Goal: Task Accomplishment & Management: Use online tool/utility

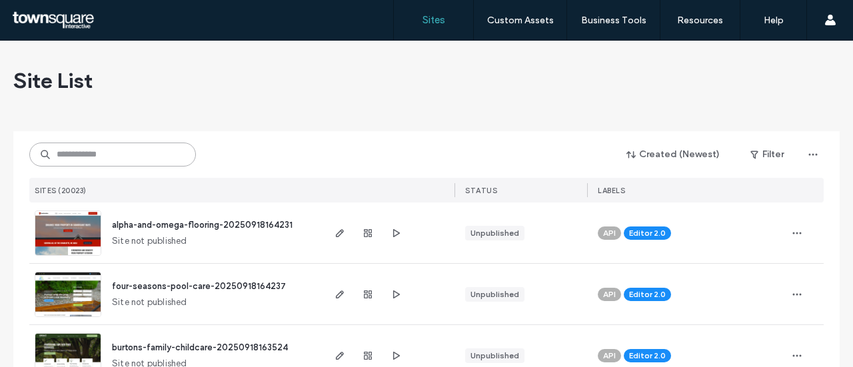
click at [143, 143] on input at bounding box center [112, 155] width 167 height 24
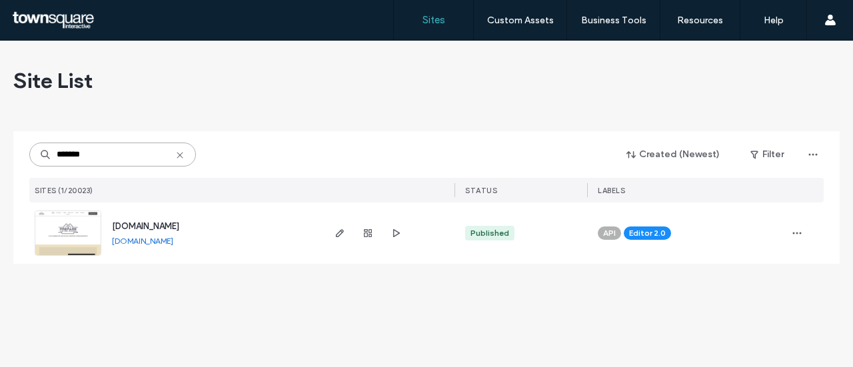
type input "*******"
click at [179, 227] on span "www.preparethewayroofing.com" at bounding box center [145, 226] width 67 height 10
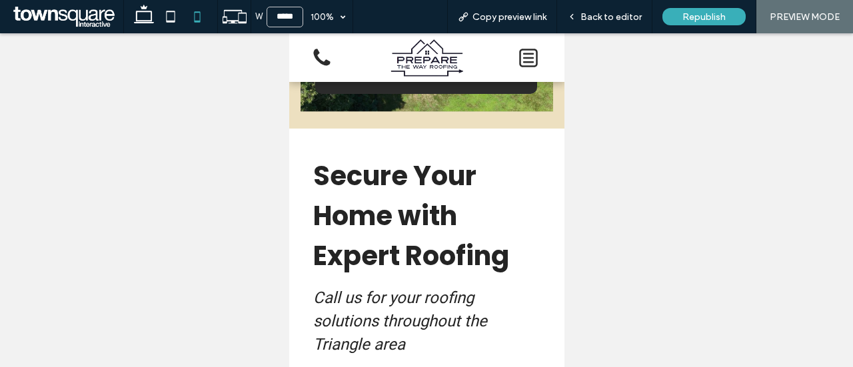
scroll to position [585, 0]
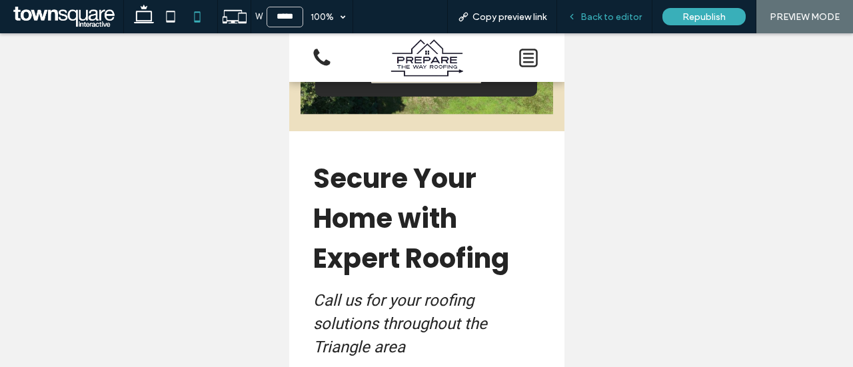
click at [622, 28] on div "Back to editor" at bounding box center [604, 16] width 95 height 33
click at [628, 16] on span "Back to editor" at bounding box center [610, 16] width 61 height 11
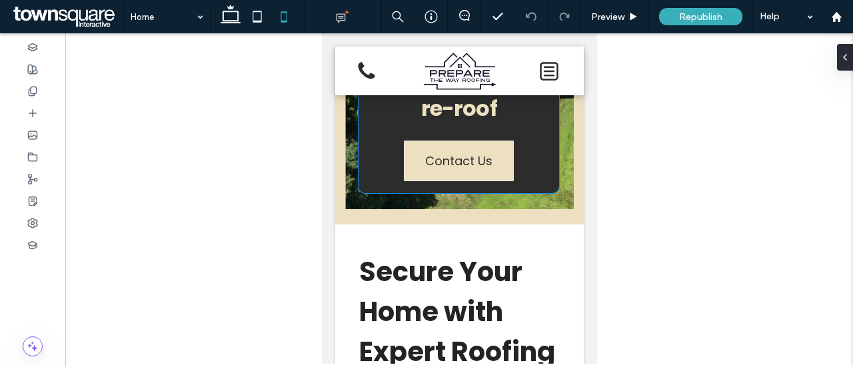
scroll to position [503, 0]
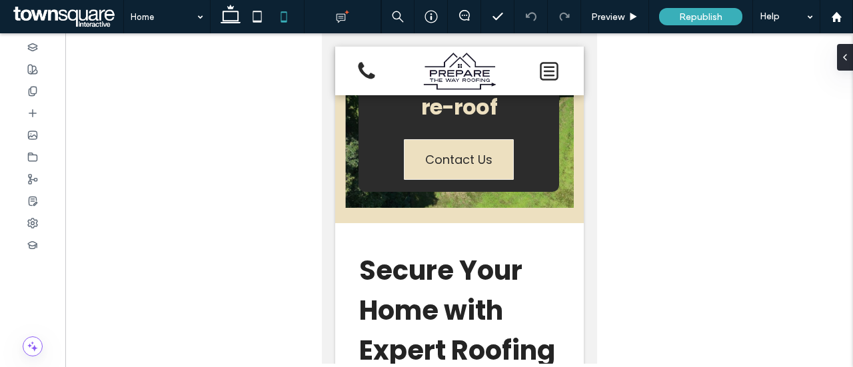
click at [654, 190] on div at bounding box center [458, 198] width 787 height 330
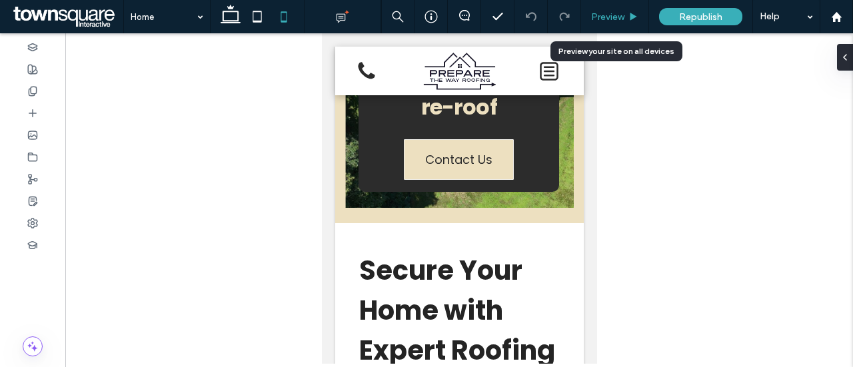
click at [612, 13] on span "Preview" at bounding box center [607, 16] width 33 height 11
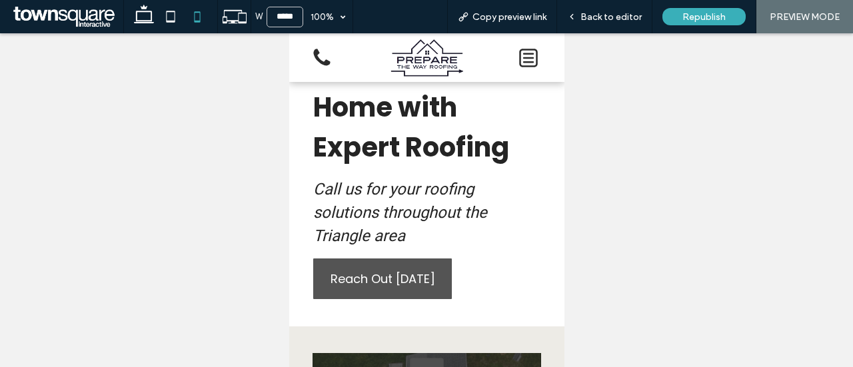
scroll to position [697, 0]
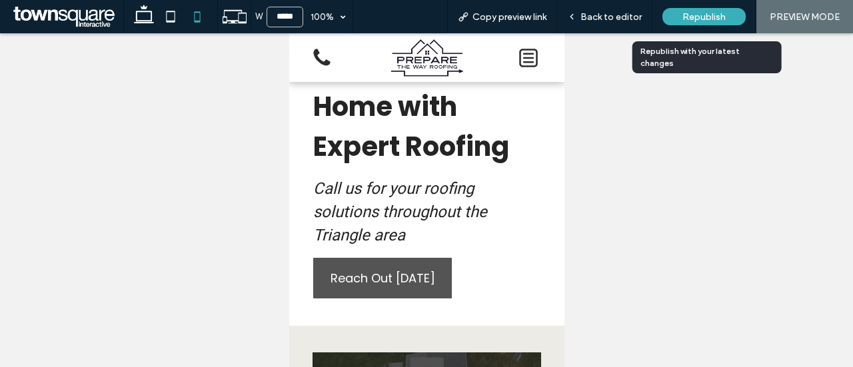
click at [714, 21] on span "Republish" at bounding box center [703, 16] width 43 height 11
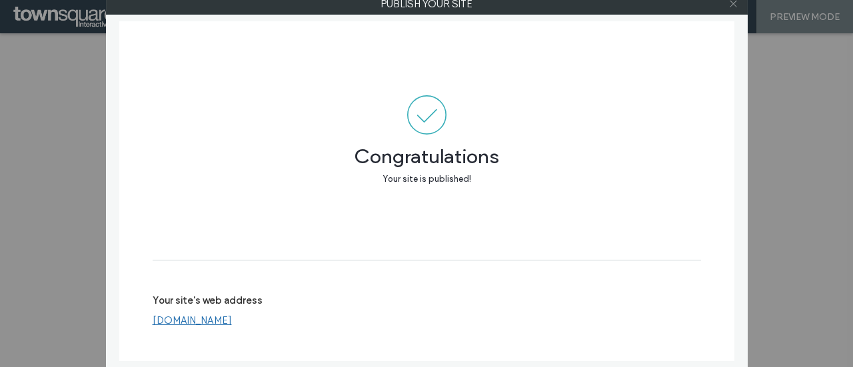
click at [736, 6] on use at bounding box center [733, 4] width 7 height 7
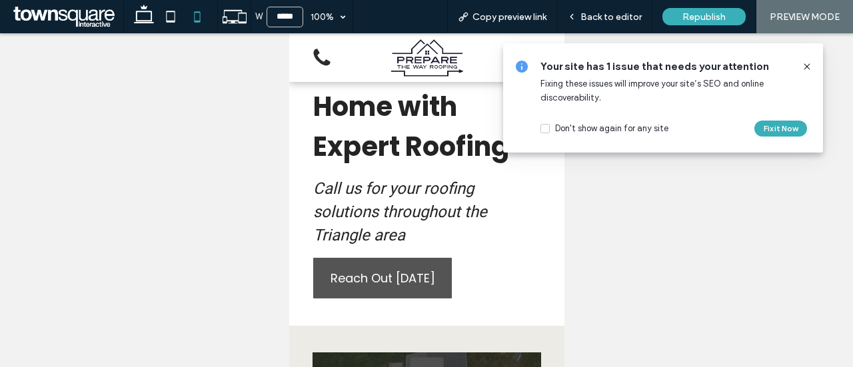
click at [810, 71] on icon at bounding box center [806, 66] width 11 height 11
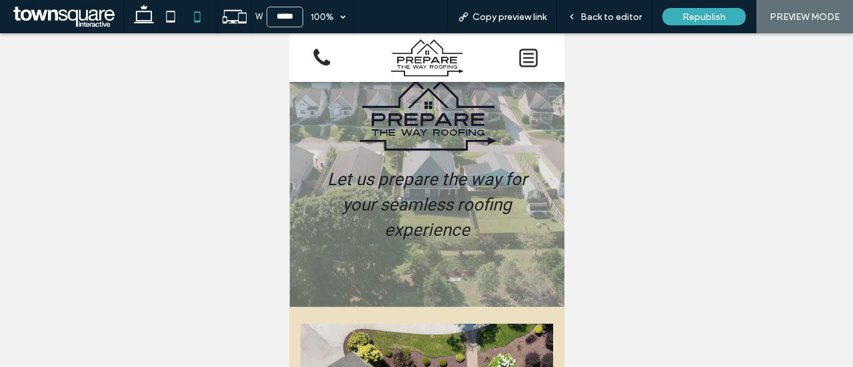
scroll to position [36, 0]
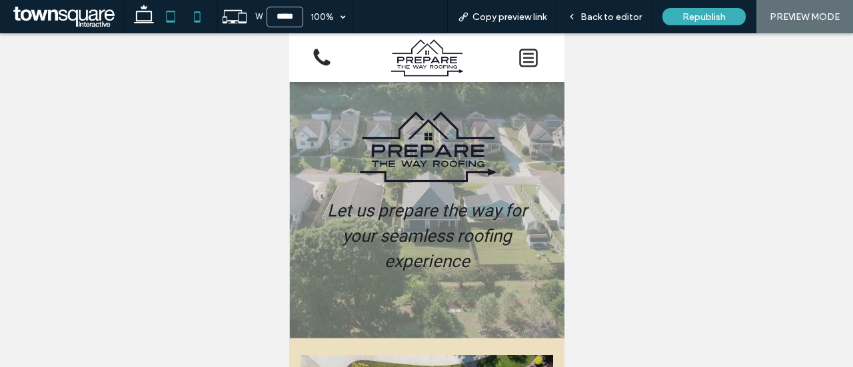
click at [165, 16] on icon at bounding box center [170, 16] width 27 height 27
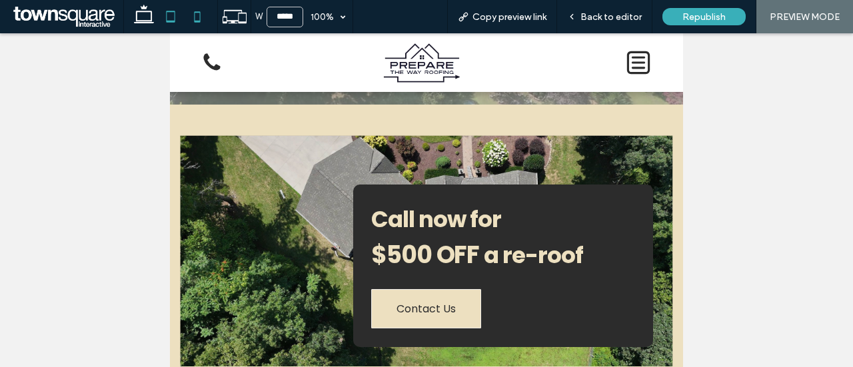
click at [196, 20] on icon at bounding box center [197, 16] width 27 height 27
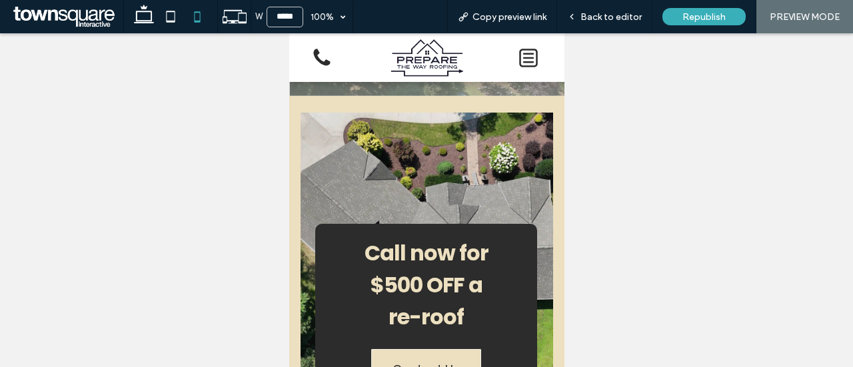
click at [257, 126] on div at bounding box center [426, 200] width 853 height 334
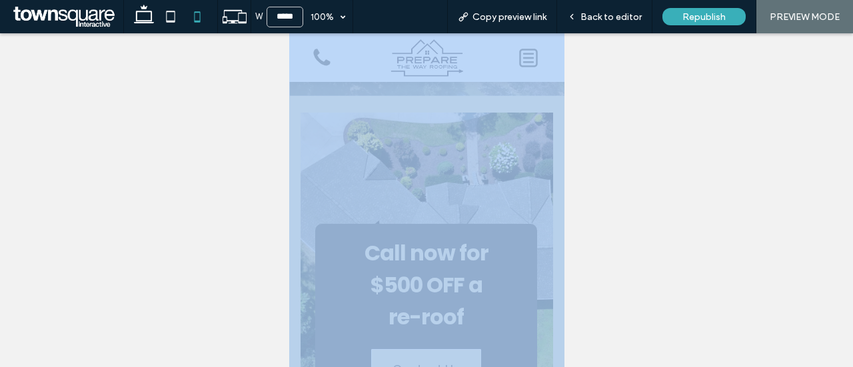
click at [203, 210] on div at bounding box center [426, 200] width 853 height 334
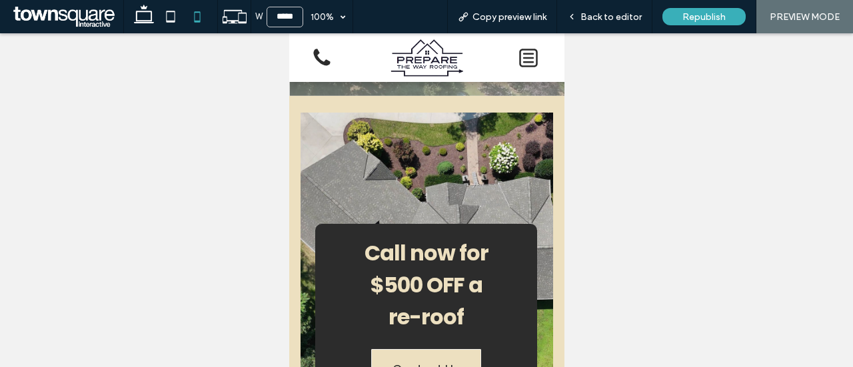
click at [474, 143] on div at bounding box center [426, 267] width 253 height 308
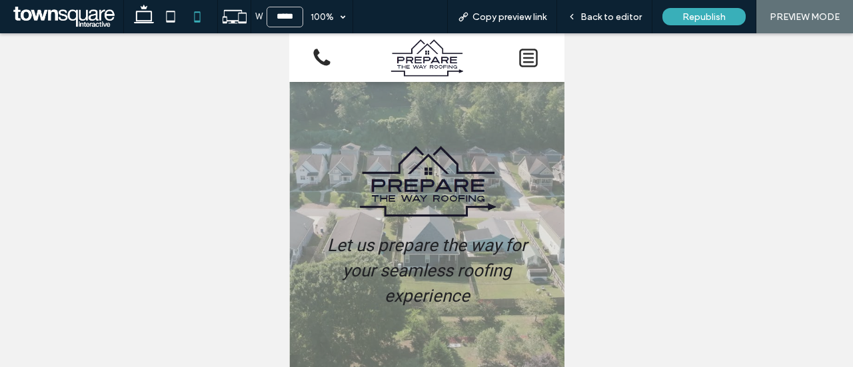
scroll to position [0, 0]
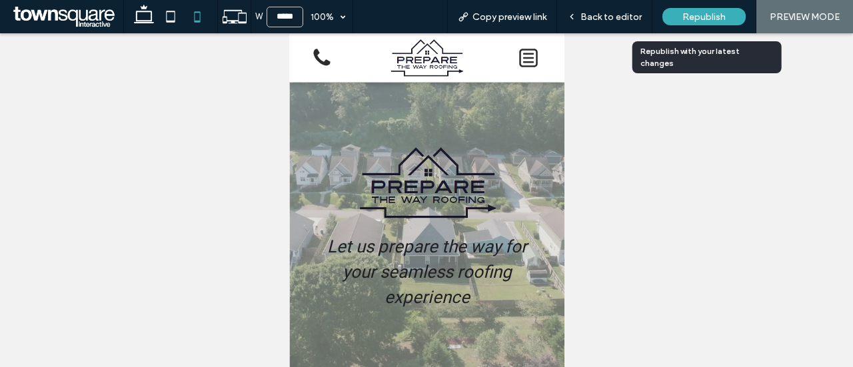
click at [694, 15] on span "Republish" at bounding box center [703, 16] width 43 height 11
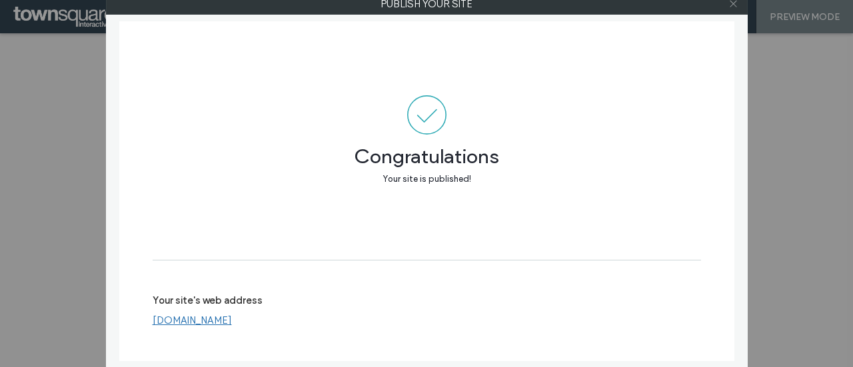
click at [734, 12] on span at bounding box center [733, 4] width 10 height 20
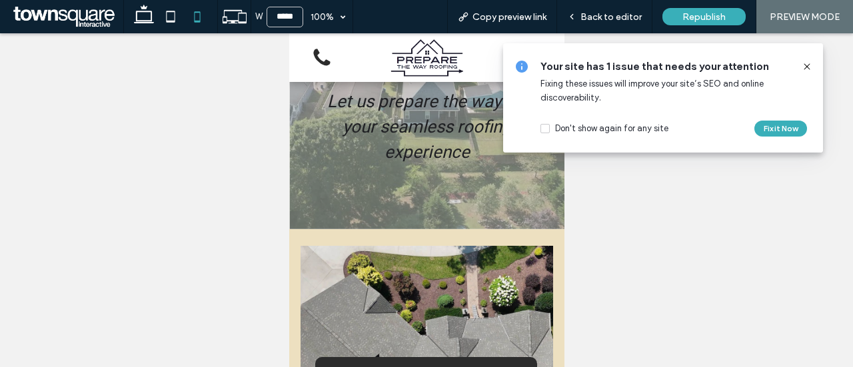
scroll to position [153, 0]
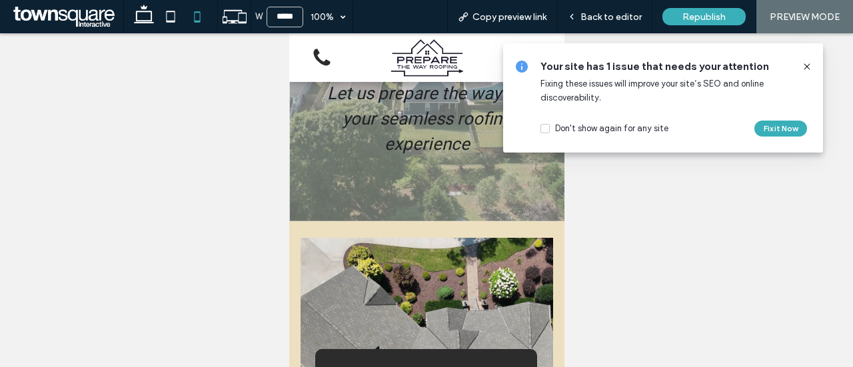
click at [807, 59] on div "Your site has 1 issue that needs your attention Fixing these issues will improv…" at bounding box center [663, 97] width 320 height 109
click at [807, 63] on icon at bounding box center [806, 66] width 11 height 11
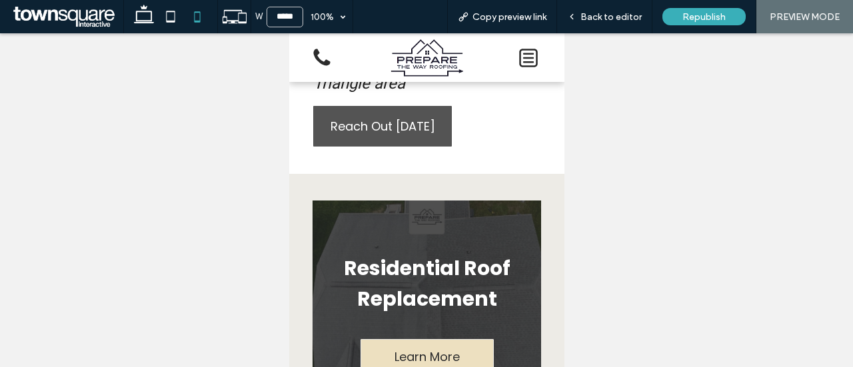
scroll to position [822, 0]
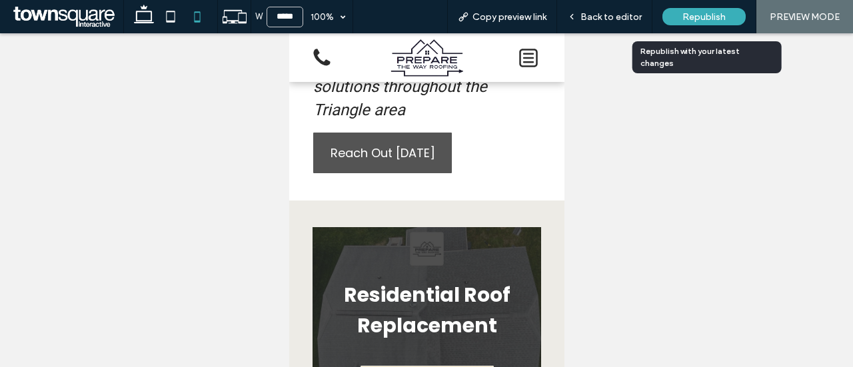
click at [705, 17] on span "Republish" at bounding box center [703, 16] width 43 height 11
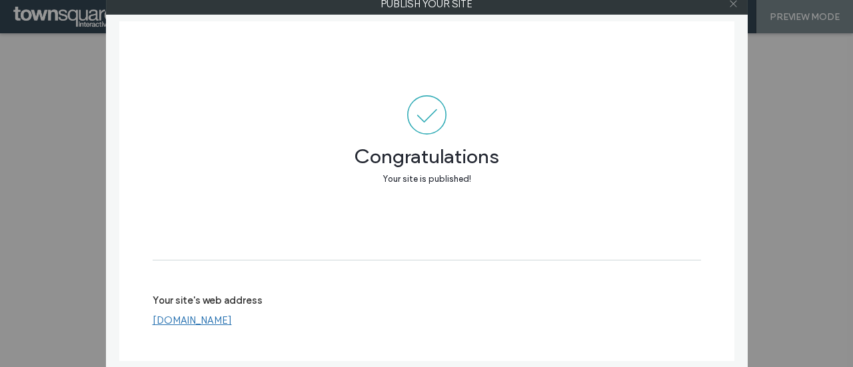
click at [737, 3] on icon at bounding box center [733, 4] width 10 height 10
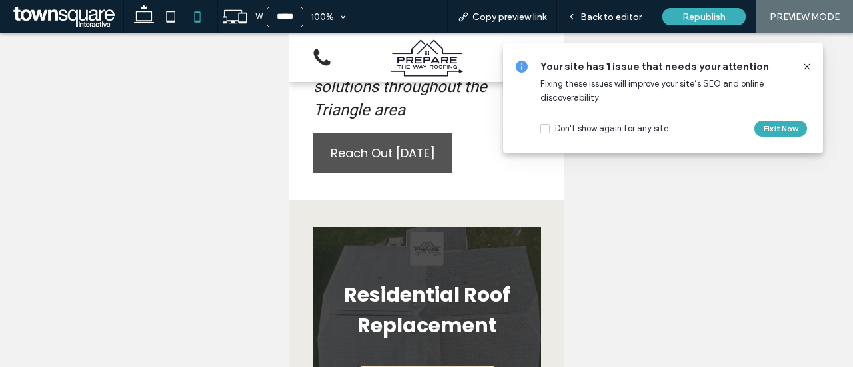
click at [809, 67] on icon at bounding box center [806, 66] width 11 height 11
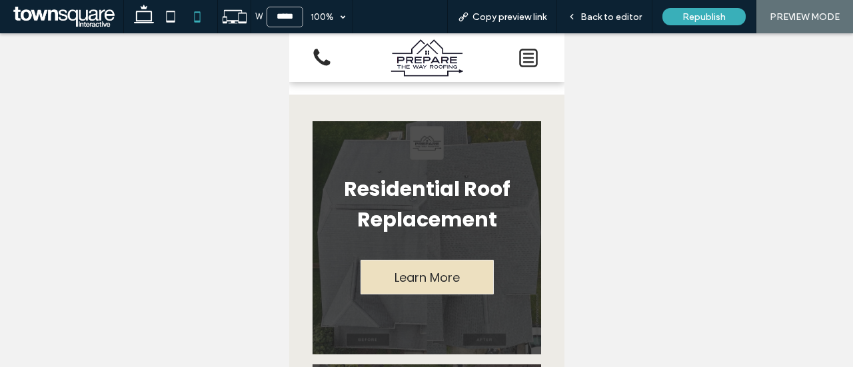
scroll to position [989, 0]
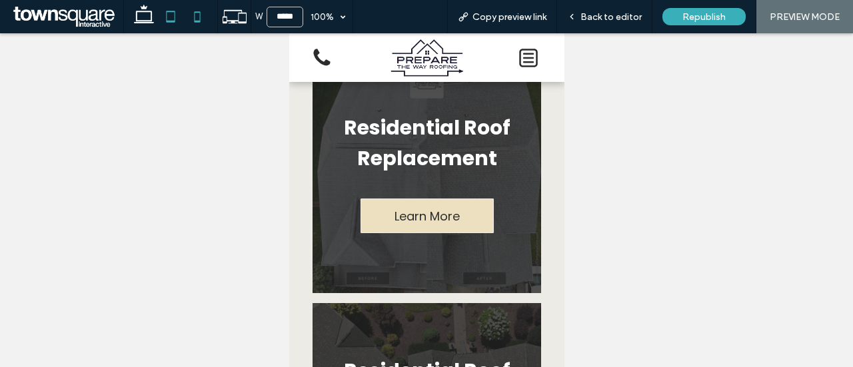
click at [168, 19] on icon at bounding box center [170, 16] width 27 height 27
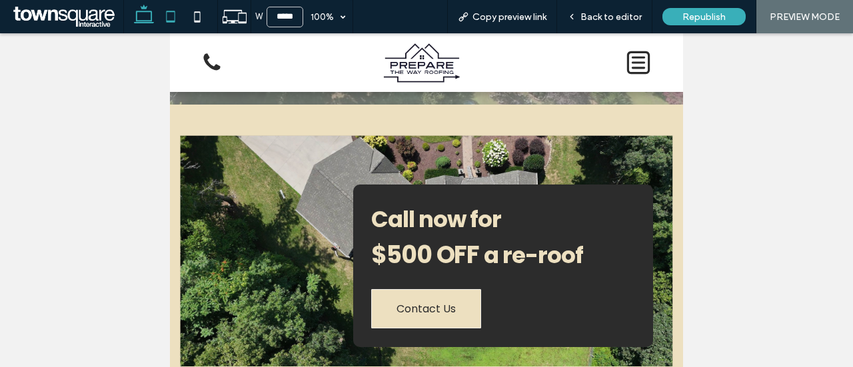
click at [144, 17] on icon at bounding box center [144, 16] width 27 height 27
type input "******"
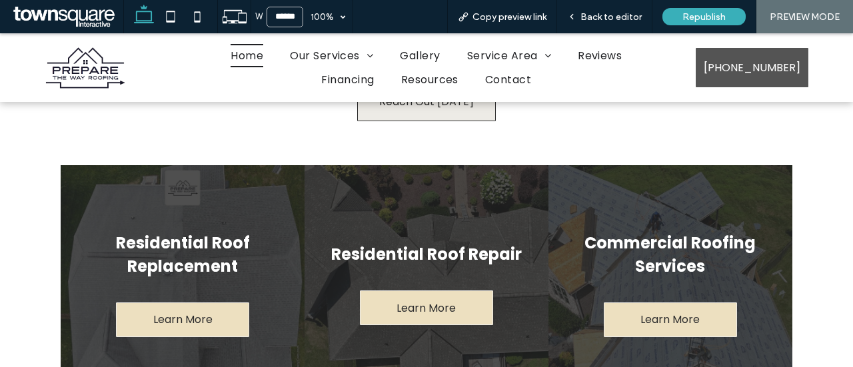
scroll to position [1065, 0]
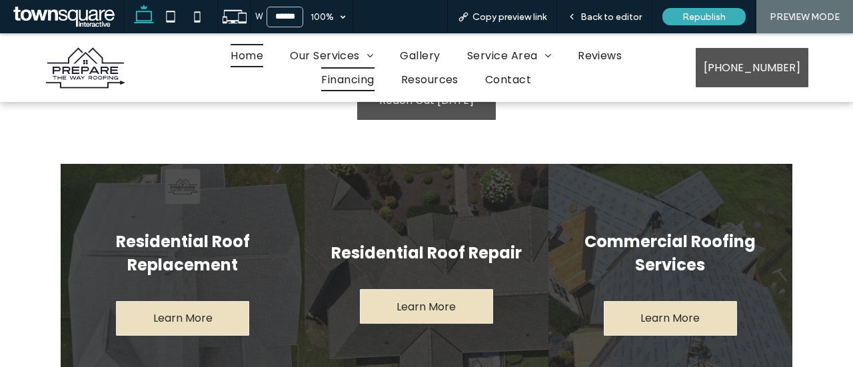
drag, startPoint x: 368, startPoint y: 83, endPoint x: 368, endPoint y: 116, distance: 32.6
click at [368, 83] on span "Financing" at bounding box center [347, 78] width 53 height 23
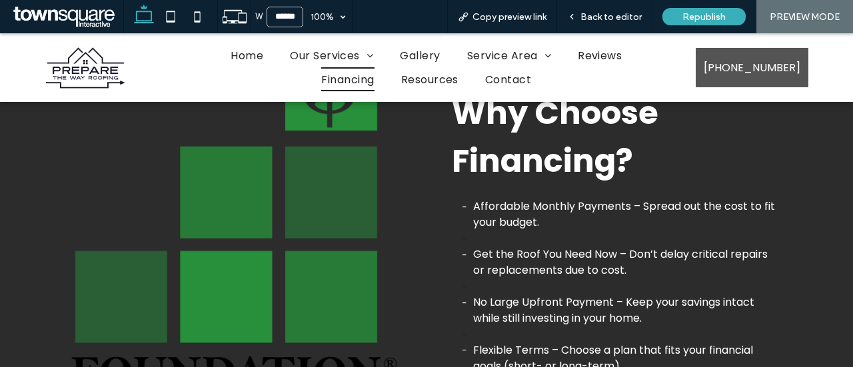
scroll to position [481, 0]
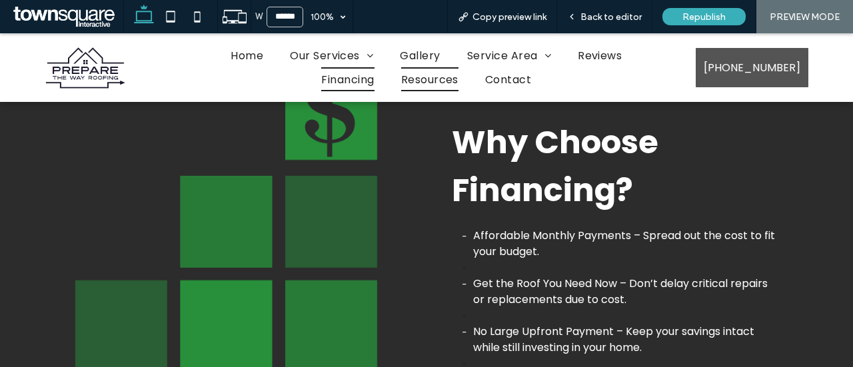
click at [428, 87] on span "Resources" at bounding box center [429, 78] width 57 height 23
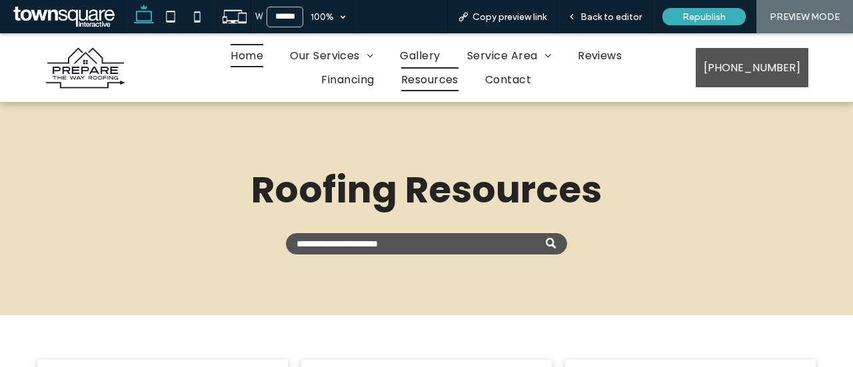
click at [253, 55] on span "Home" at bounding box center [247, 55] width 33 height 23
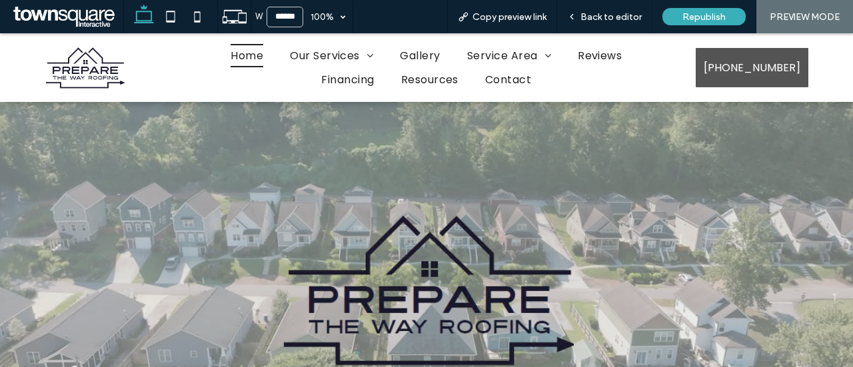
click at [388, 221] on img at bounding box center [426, 290] width 295 height 154
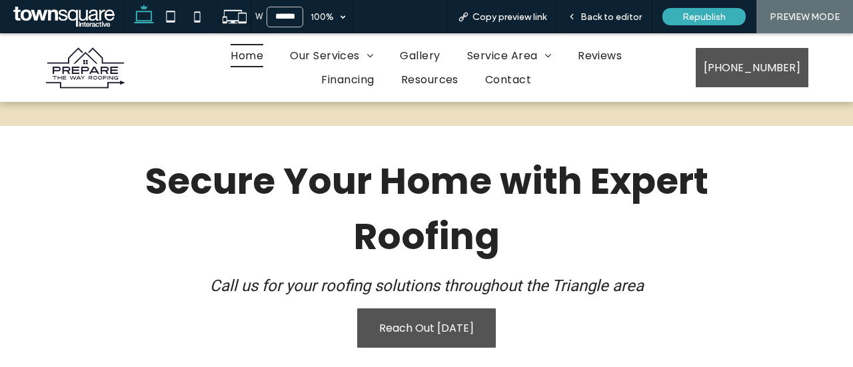
scroll to position [836, 0]
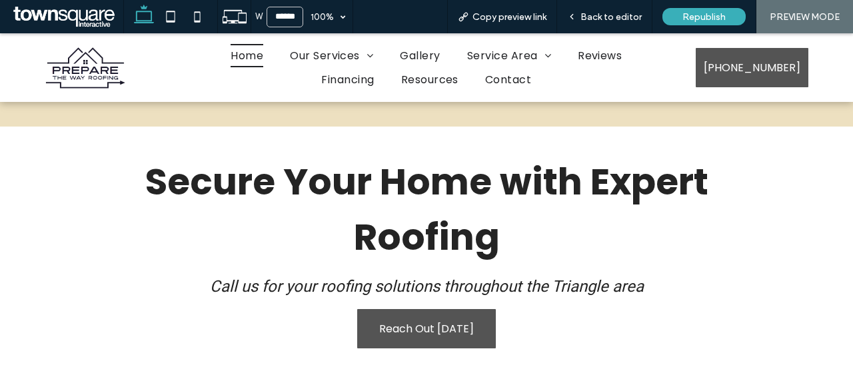
click at [476, 248] on span "Secure Your Home with Expert Roofing" at bounding box center [426, 209] width 563 height 107
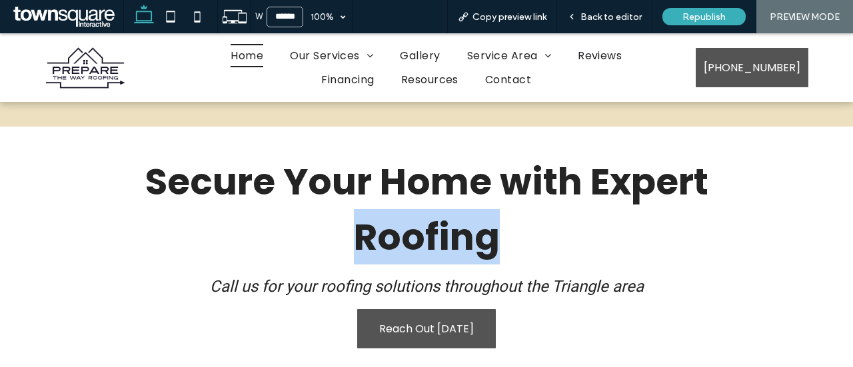
click at [476, 248] on span "Secure Your Home with Expert Roofing" at bounding box center [426, 209] width 563 height 107
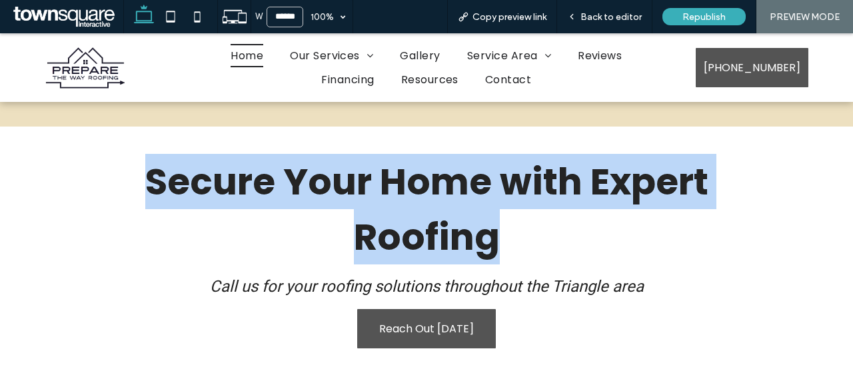
click at [476, 248] on span "Secure Your Home with Expert Roofing" at bounding box center [426, 209] width 563 height 107
click at [505, 245] on h1 "Secure Your Home with Expert Roofing" at bounding box center [426, 209] width 710 height 111
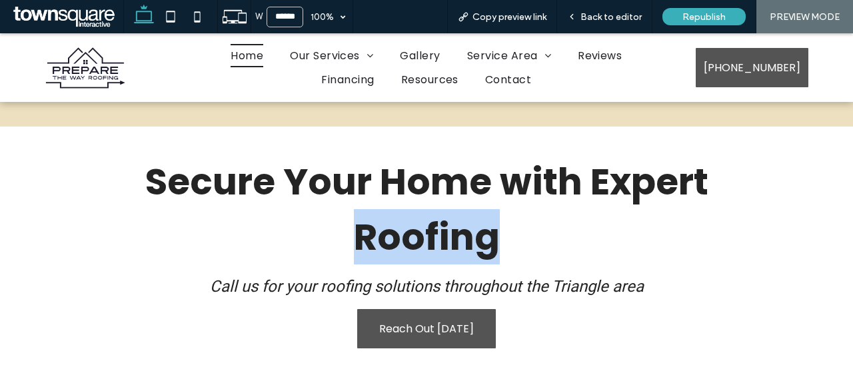
drag, startPoint x: 504, startPoint y: 246, endPoint x: 360, endPoint y: 231, distance: 144.7
click at [360, 231] on h1 "Secure Your Home with Expert Roofing" at bounding box center [426, 209] width 710 height 111
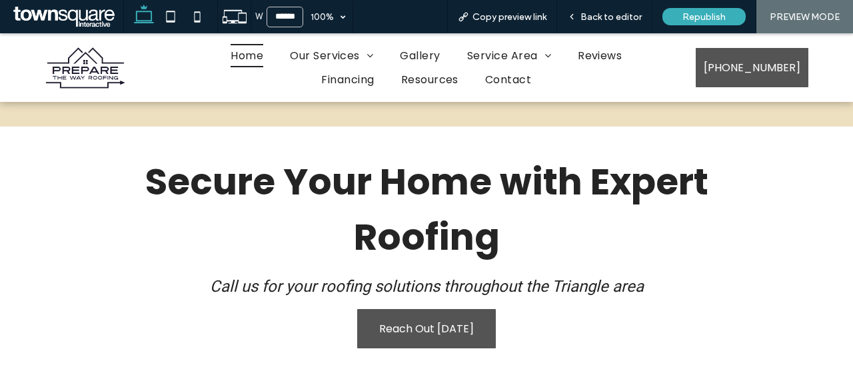
click at [490, 210] on span "Secure Your Home with Expert Roofing" at bounding box center [426, 209] width 563 height 107
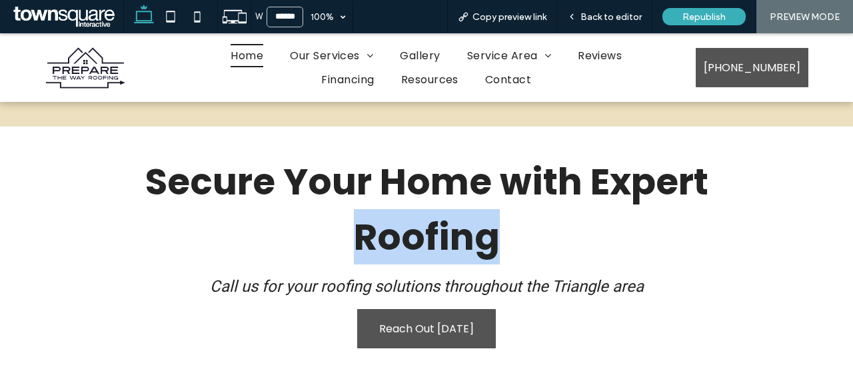
drag, startPoint x: 497, startPoint y: 238, endPoint x: 347, endPoint y: 221, distance: 150.9
click at [347, 221] on h1 "Secure Your Home with Expert Roofing" at bounding box center [426, 209] width 710 height 111
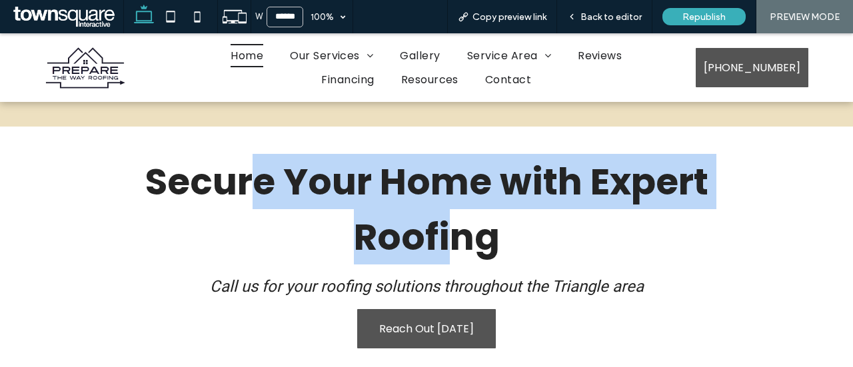
drag, startPoint x: 256, startPoint y: 182, endPoint x: 448, endPoint y: 233, distance: 198.4
click at [448, 233] on span "Secure Your Home with Expert Roofing" at bounding box center [426, 209] width 563 height 107
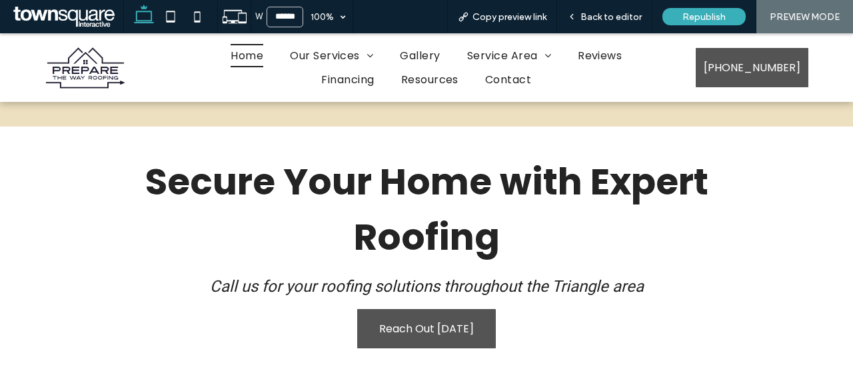
click at [514, 259] on h1 "Secure Your Home with Expert Roofing" at bounding box center [426, 209] width 710 height 111
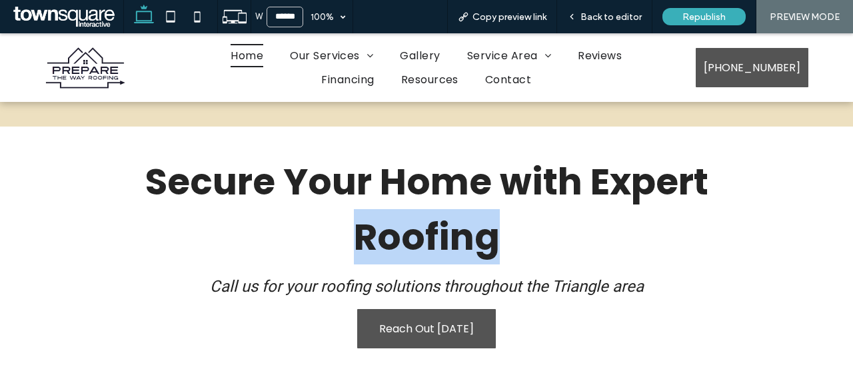
drag, startPoint x: 514, startPoint y: 259, endPoint x: 369, endPoint y: 234, distance: 147.4
click at [369, 234] on h1 "Secure Your Home with Expert Roofing" at bounding box center [426, 209] width 710 height 111
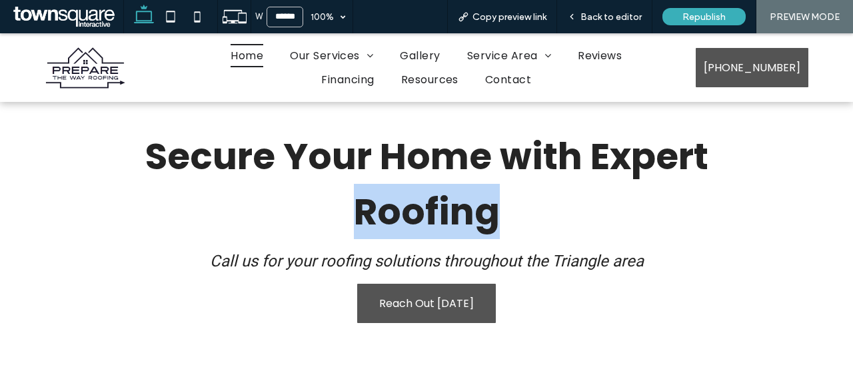
scroll to position [862, 0]
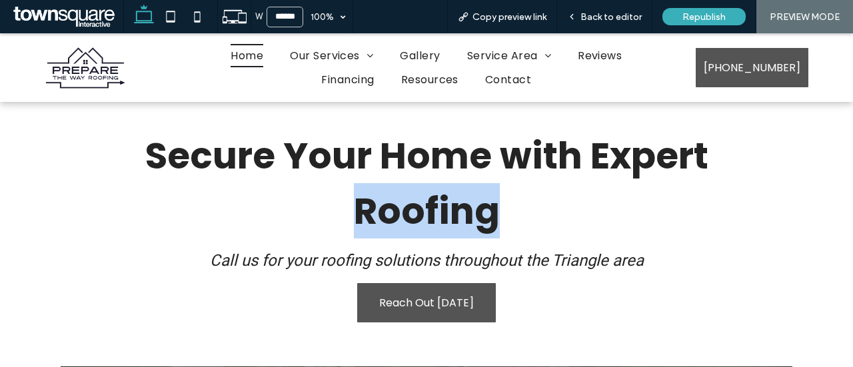
click at [344, 208] on h1 "Secure Your Home with Expert Roofing" at bounding box center [426, 183] width 710 height 111
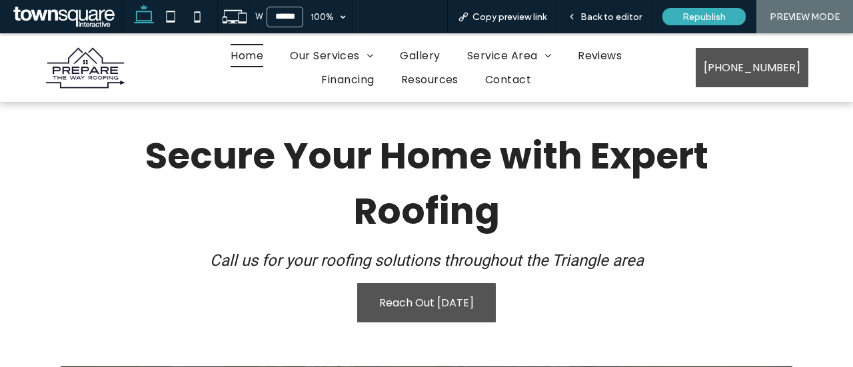
click at [118, 73] on img at bounding box center [85, 68] width 80 height 42
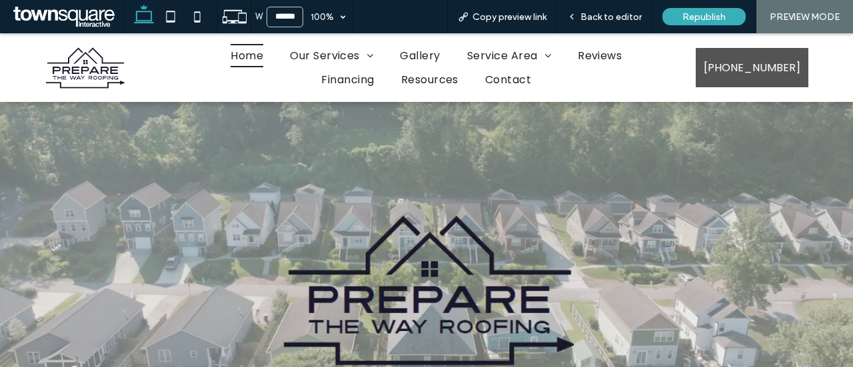
scroll to position [0, 0]
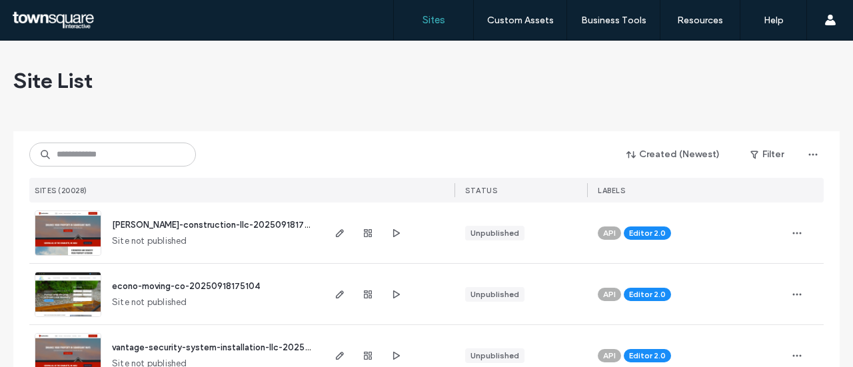
click at [175, 170] on div "Created (Newest) Filter SITES (20028) STATUS LABELS" at bounding box center [426, 166] width 794 height 71
click at [151, 160] on input at bounding box center [112, 155] width 167 height 24
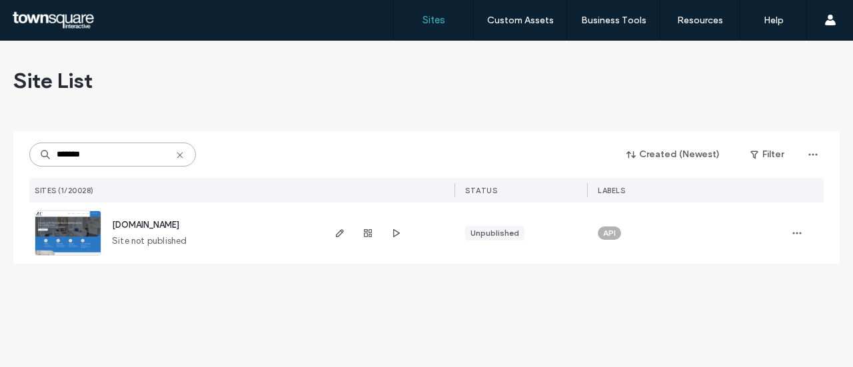
type input "*******"
click at [164, 223] on span "www.antoinebuildingcompany.com" at bounding box center [145, 225] width 67 height 10
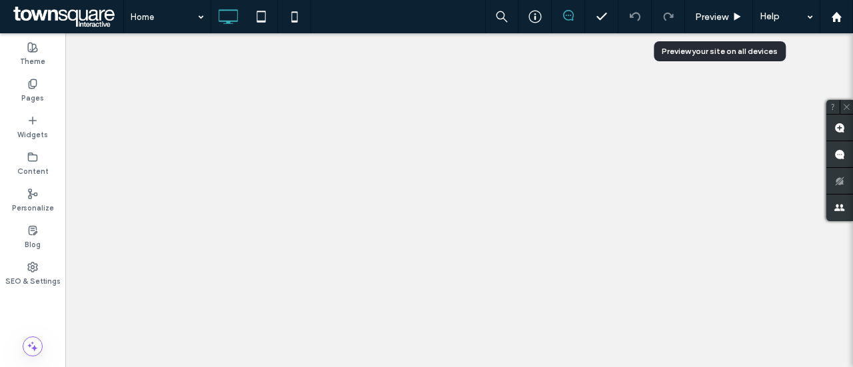
click at [717, 16] on span "Preview" at bounding box center [711, 16] width 33 height 11
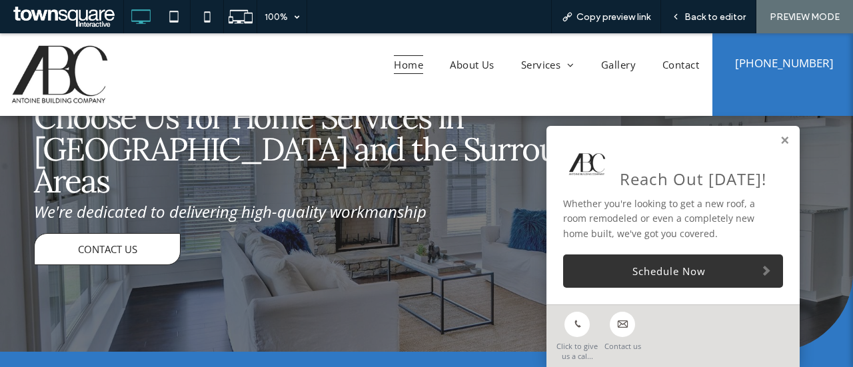
scroll to position [106, 0]
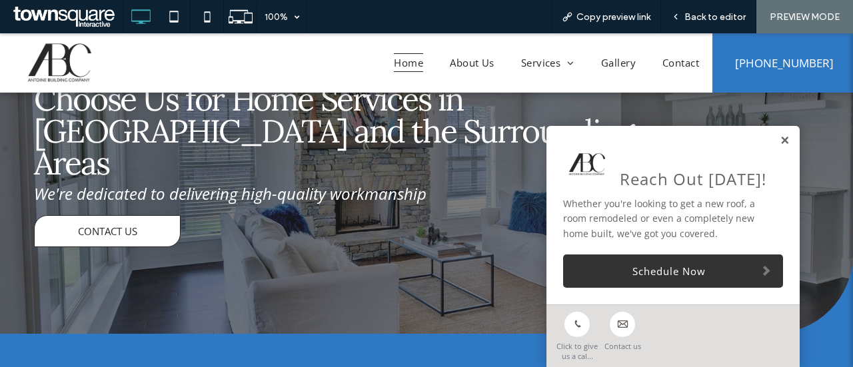
click at [779, 145] on link at bounding box center [784, 140] width 10 height 11
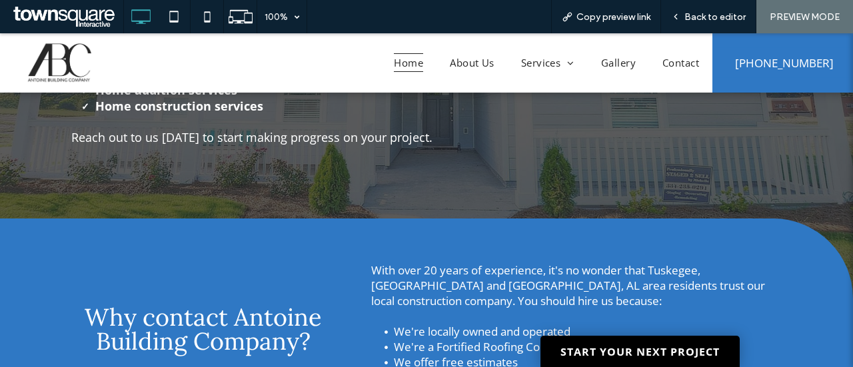
scroll to position [1419, 0]
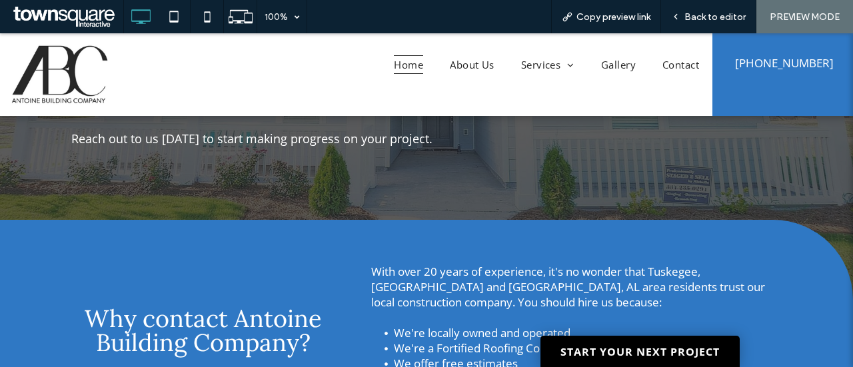
click at [101, 81] on img at bounding box center [59, 74] width 99 height 69
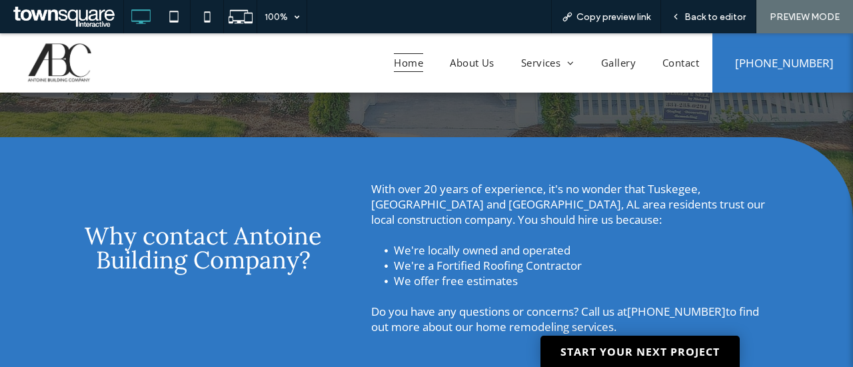
scroll to position [1610, 0]
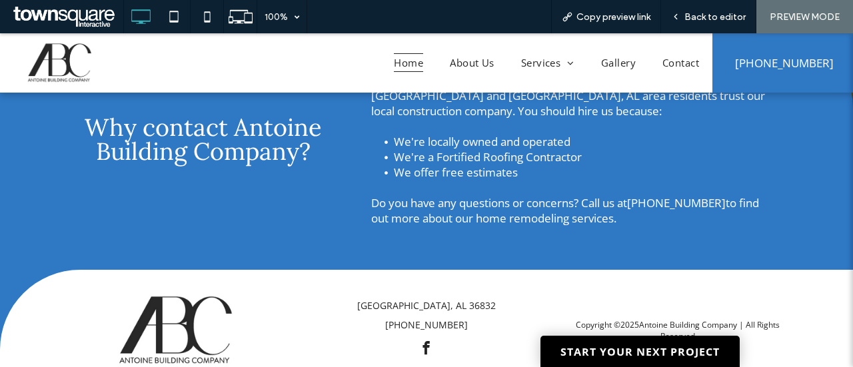
click at [69, 148] on div "Why contact Antoine Building Company?" at bounding box center [203, 149] width 285 height 175
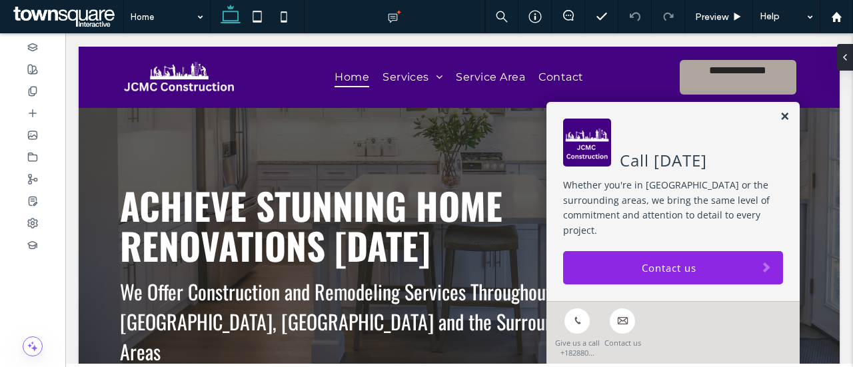
click at [779, 123] on link at bounding box center [784, 116] width 10 height 11
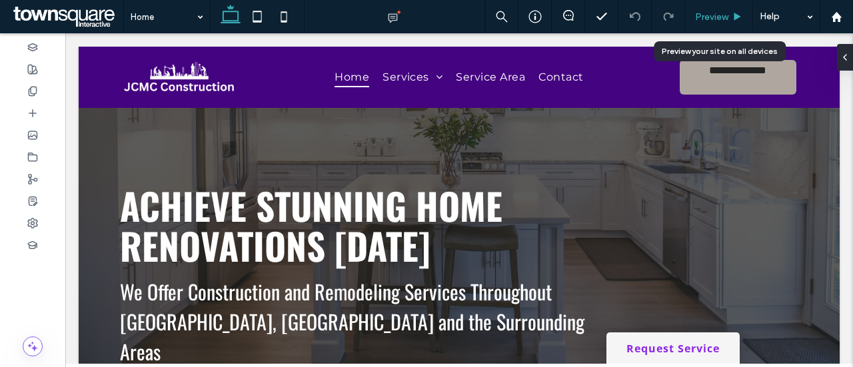
click at [725, 8] on div "Preview" at bounding box center [719, 16] width 68 height 33
click at [721, 15] on span "Preview" at bounding box center [711, 16] width 33 height 11
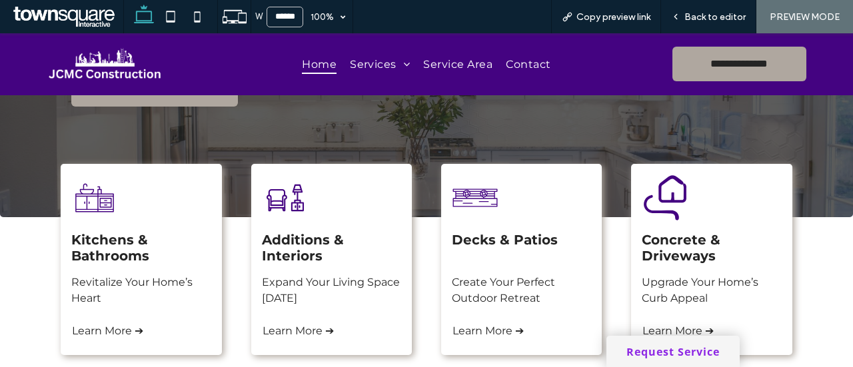
scroll to position [432, 0]
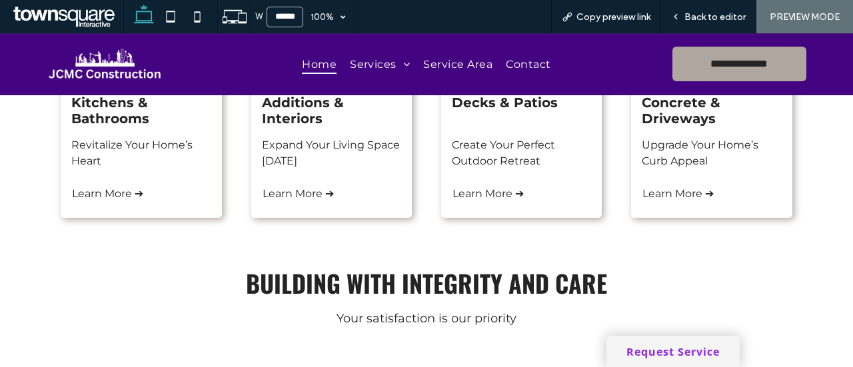
click at [125, 235] on div "Building with Integrity and Care Your satisfaction is our priority" at bounding box center [426, 296] width 799 height 122
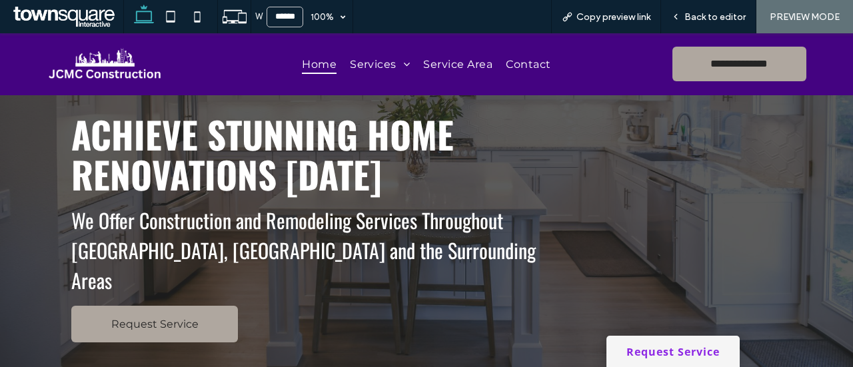
scroll to position [0, 0]
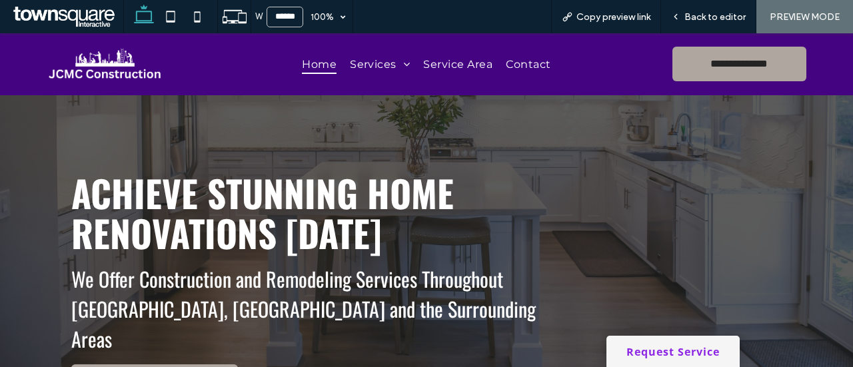
click at [125, 120] on div "Achieve Stunning Home Renovations [DATE] We Offer Construction and Remodeling S…" at bounding box center [426, 303] width 799 height 416
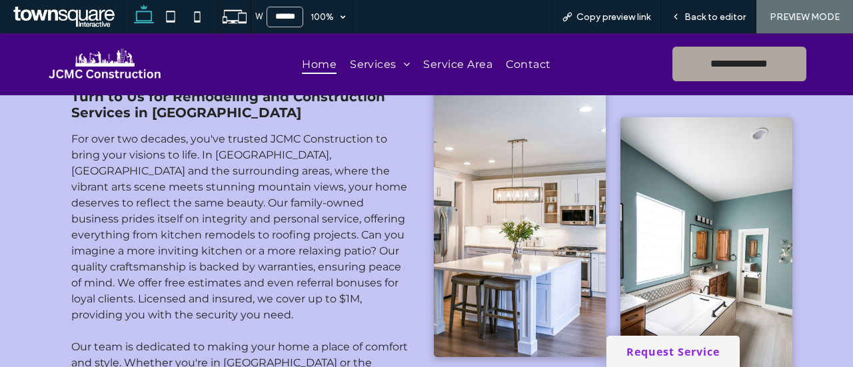
scroll to position [909, 0]
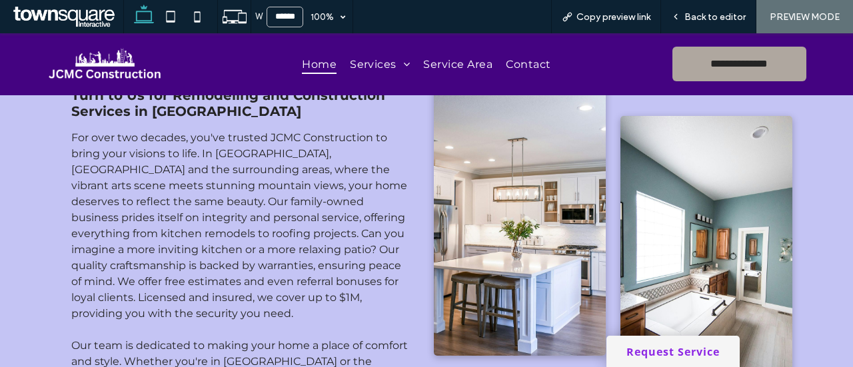
click at [79, 61] on img at bounding box center [105, 64] width 121 height 41
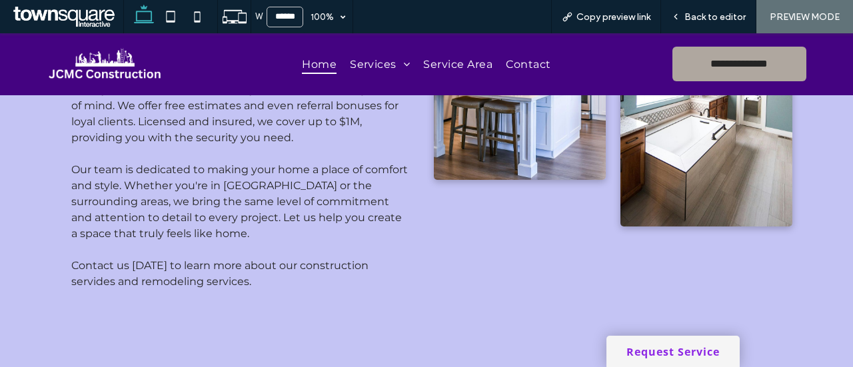
scroll to position [1077, 0]
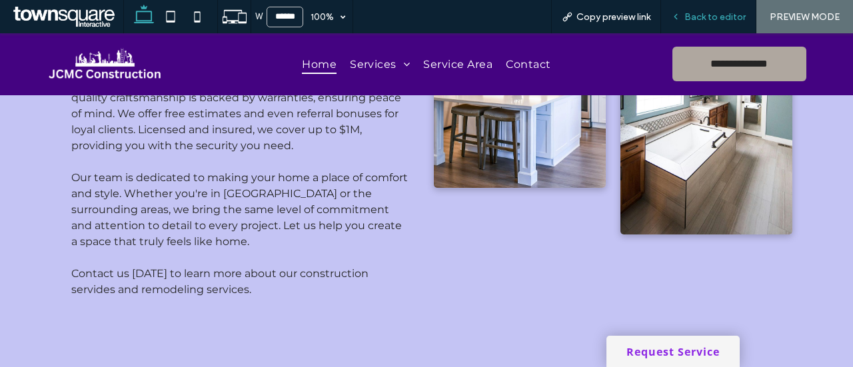
click at [700, 9] on div "Back to editor" at bounding box center [708, 16] width 95 height 33
click at [718, 12] on span "Back to editor" at bounding box center [714, 16] width 61 height 11
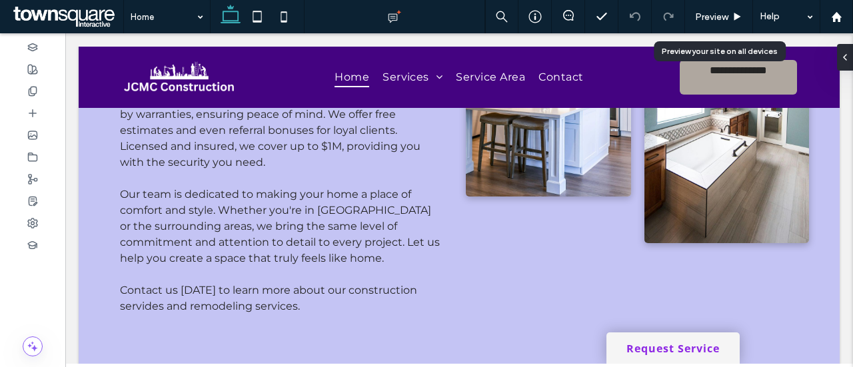
scroll to position [1089, 0]
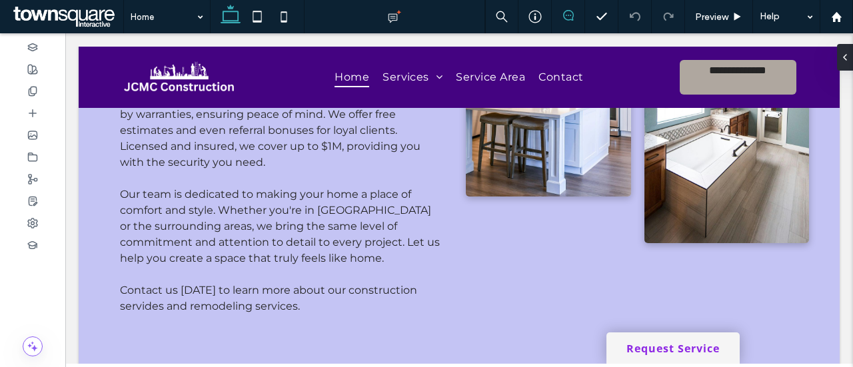
click at [572, 19] on use at bounding box center [568, 15] width 11 height 11
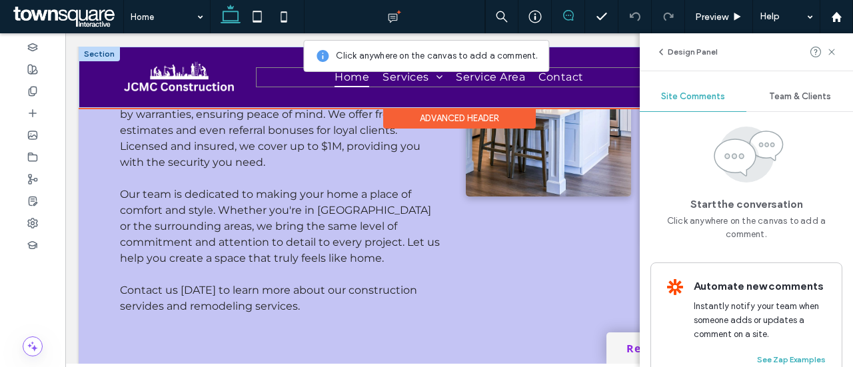
click at [265, 72] on ul "Home Services Kitchens & Bathrooms Additions & Interiors Decks & Patios Concret…" at bounding box center [459, 76] width 406 height 19
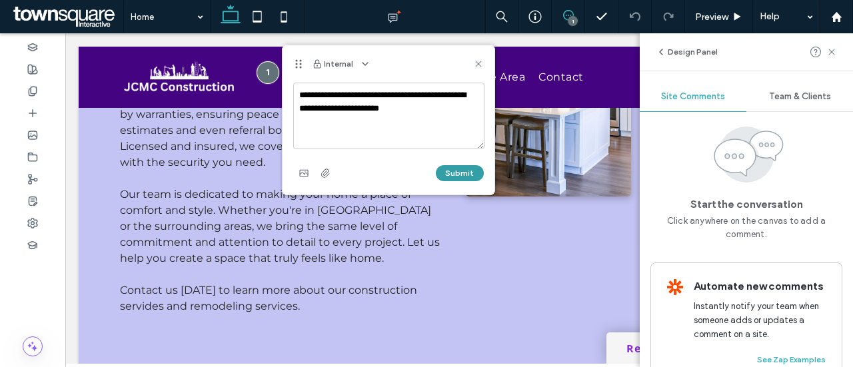
type textarea "**********"
click at [472, 165] on button "Submit" at bounding box center [460, 173] width 48 height 16
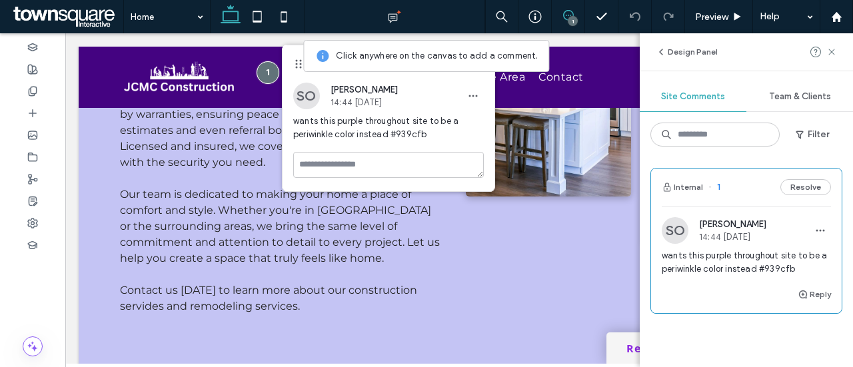
click at [565, 18] on icon at bounding box center [568, 15] width 11 height 11
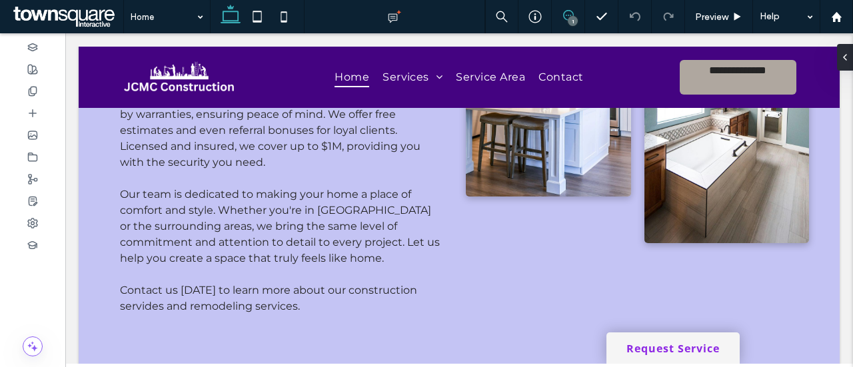
click at [565, 18] on icon at bounding box center [568, 15] width 11 height 11
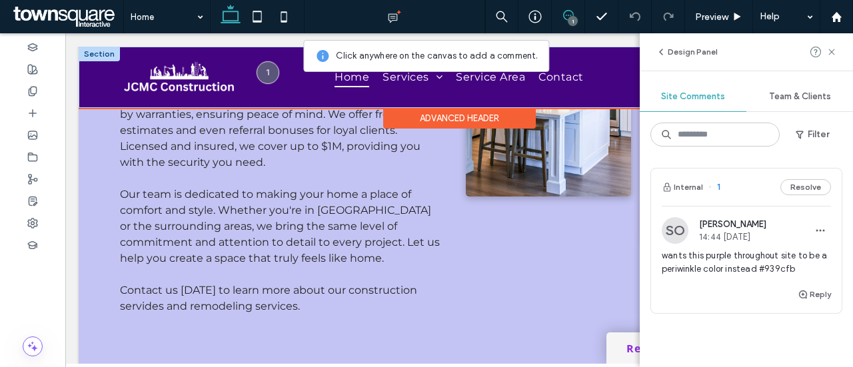
click at [185, 77] on img at bounding box center [179, 77] width 119 height 40
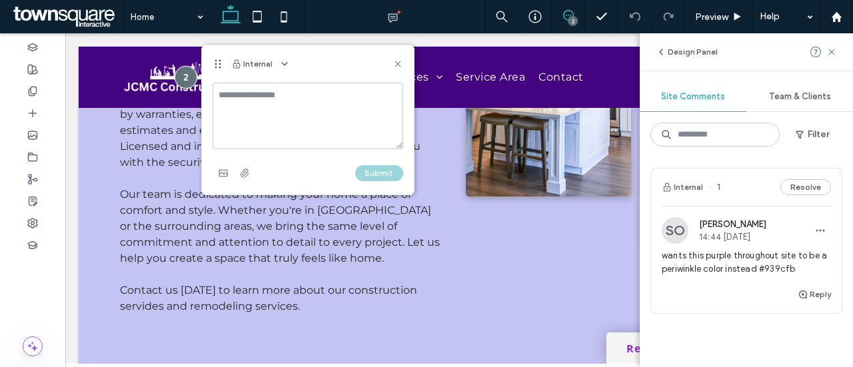
click at [254, 96] on textarea at bounding box center [308, 116] width 191 height 67
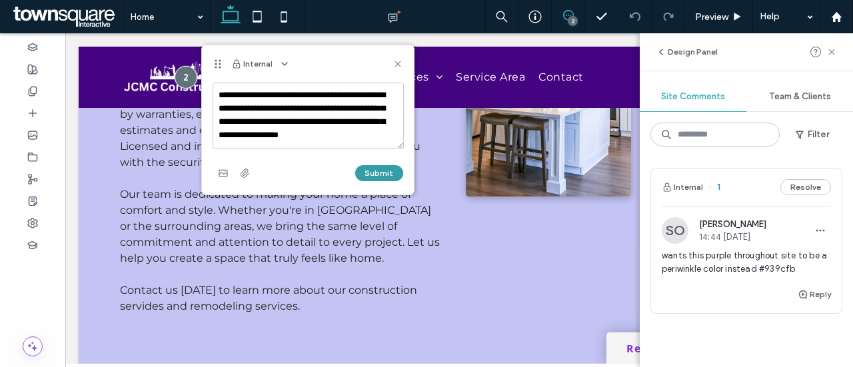
type textarea "**********"
click at [385, 174] on button "Submit" at bounding box center [379, 173] width 48 height 16
